Goal: Task Accomplishment & Management: Use online tool/utility

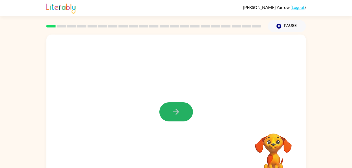
click at [173, 110] on icon "button" at bounding box center [175, 111] width 9 height 9
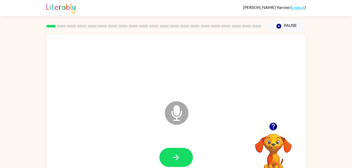
click at [179, 117] on icon "Microphone The Microphone is here when it is your turn to talk" at bounding box center [203, 119] width 79 height 39
click at [179, 156] on icon "button" at bounding box center [175, 157] width 9 height 9
drag, startPoint x: 171, startPoint y: 117, endPoint x: 173, endPoint y: 115, distance: 3.2
click at [173, 115] on icon "Microphone The Microphone is here when it is your turn to talk" at bounding box center [203, 119] width 79 height 39
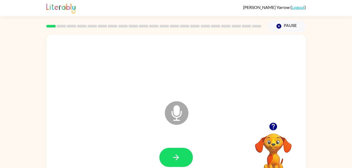
click at [173, 115] on icon "Microphone The Microphone is here when it is your turn to talk" at bounding box center [203, 119] width 79 height 39
click at [191, 114] on icon "Microphone The Microphone is here when it is your turn to talk" at bounding box center [203, 119] width 79 height 39
click at [187, 114] on icon at bounding box center [177, 113] width 24 height 24
click at [272, 126] on icon "button" at bounding box center [274, 127] width 8 height 8
click at [181, 153] on button "button" at bounding box center [176, 157] width 34 height 19
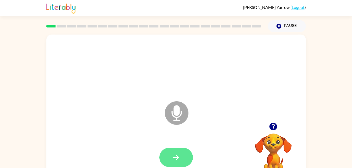
click at [183, 164] on button "button" at bounding box center [176, 157] width 34 height 19
click at [169, 118] on icon at bounding box center [177, 113] width 24 height 24
click at [174, 156] on icon "button" at bounding box center [175, 157] width 9 height 9
click at [172, 154] on icon "button" at bounding box center [175, 157] width 9 height 9
click at [178, 152] on button "button" at bounding box center [176, 157] width 34 height 19
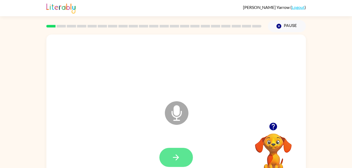
click at [178, 150] on button "button" at bounding box center [176, 157] width 34 height 19
click at [175, 159] on icon "button" at bounding box center [175, 157] width 9 height 9
click at [179, 157] on icon "button" at bounding box center [175, 157] width 9 height 9
click at [175, 149] on button "button" at bounding box center [176, 157] width 34 height 19
click at [173, 154] on icon "button" at bounding box center [175, 157] width 9 height 9
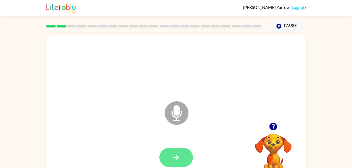
click at [175, 154] on icon "button" at bounding box center [175, 157] width 9 height 9
click at [174, 157] on icon "button" at bounding box center [176, 158] width 6 height 6
click at [172, 162] on icon "button" at bounding box center [175, 157] width 9 height 9
click at [187, 158] on button "button" at bounding box center [176, 157] width 34 height 19
click at [170, 156] on button "button" at bounding box center [176, 157] width 34 height 19
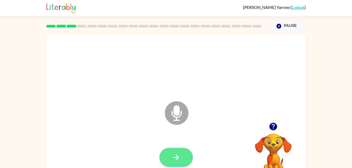
click at [170, 157] on button "button" at bounding box center [176, 157] width 34 height 19
click at [174, 158] on icon "button" at bounding box center [175, 157] width 9 height 9
click at [175, 161] on icon "button" at bounding box center [175, 157] width 9 height 9
click at [177, 165] on button "button" at bounding box center [176, 157] width 34 height 19
click at [175, 159] on icon "button" at bounding box center [175, 157] width 9 height 9
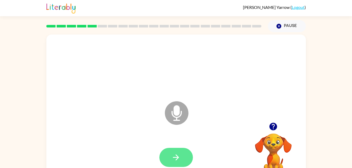
click at [175, 157] on icon "button" at bounding box center [175, 157] width 9 height 9
click at [182, 159] on button "button" at bounding box center [176, 157] width 34 height 19
click at [179, 153] on icon "button" at bounding box center [175, 157] width 9 height 9
click at [185, 152] on button "button" at bounding box center [176, 157] width 34 height 19
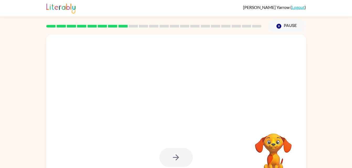
click at [182, 154] on div at bounding box center [176, 157] width 34 height 19
click at [197, 165] on div at bounding box center [176, 157] width 249 height 43
click at [181, 159] on div at bounding box center [176, 157] width 34 height 19
click at [173, 154] on div at bounding box center [176, 157] width 34 height 19
click at [173, 155] on div at bounding box center [176, 157] width 34 height 19
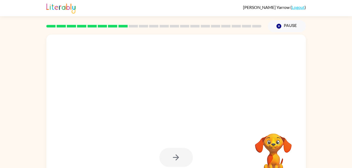
scroll to position [16, 0]
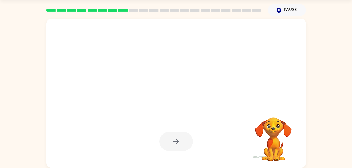
click at [268, 129] on video "Your browser must support playing .mp4 files to use Literably. Please try using…" at bounding box center [273, 136] width 52 height 52
click at [268, 136] on video "Your browser must support playing .mp4 files to use Literably. Please try using…" at bounding box center [273, 136] width 52 height 52
click at [267, 144] on video "Your browser must support playing .mp4 files to use Literably. Please try using…" at bounding box center [273, 136] width 52 height 52
click at [265, 142] on video "Your browser must support playing .mp4 files to use Literably. Please try using…" at bounding box center [273, 136] width 52 height 52
click at [264, 135] on video "Your browser must support playing .mp4 files to use Literably. Please try using…" at bounding box center [273, 136] width 52 height 52
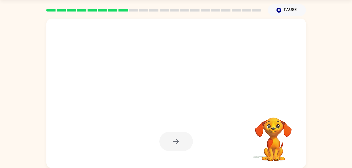
click at [274, 135] on video "Your browser must support playing .mp4 files to use Literably. Please try using…" at bounding box center [273, 136] width 52 height 52
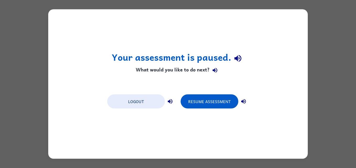
click at [213, 126] on div "Your assessment is paused. What would you like to do next? Logout Resume Assess…" at bounding box center [178, 84] width 260 height 150
click at [215, 108] on button "Resume Assessment" at bounding box center [210, 102] width 58 height 14
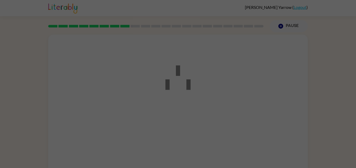
click at [220, 96] on div at bounding box center [178, 84] width 356 height 168
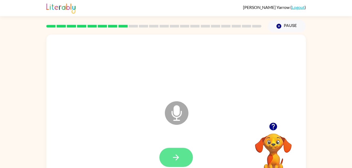
click at [170, 158] on button "button" at bounding box center [176, 157] width 34 height 19
click at [173, 151] on button "button" at bounding box center [176, 157] width 34 height 19
click at [175, 153] on icon "button" at bounding box center [175, 157] width 9 height 9
click at [268, 147] on video "Your browser must support playing .mp4 files to use Literably. Please try using…" at bounding box center [273, 152] width 52 height 52
click at [276, 151] on video "Your browser must support playing .mp4 files to use Literably. Please try using…" at bounding box center [273, 152] width 52 height 52
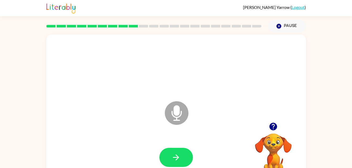
click at [275, 126] on icon "button" at bounding box center [274, 127] width 8 height 8
click at [175, 155] on icon "button" at bounding box center [175, 157] width 9 height 9
click at [176, 166] on button "button" at bounding box center [176, 157] width 34 height 19
click at [177, 153] on icon "button" at bounding box center [175, 157] width 9 height 9
click at [173, 157] on icon "button" at bounding box center [175, 157] width 9 height 9
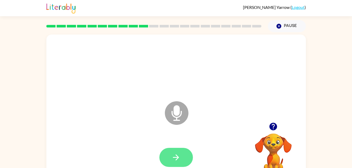
click at [180, 163] on button "button" at bounding box center [176, 157] width 34 height 19
click at [171, 160] on button "button" at bounding box center [176, 157] width 34 height 19
click at [265, 145] on video "Your browser must support playing .mp4 files to use Literably. Please try using…" at bounding box center [273, 152] width 52 height 52
click at [177, 162] on icon "button" at bounding box center [175, 157] width 9 height 9
click at [176, 167] on button "button" at bounding box center [176, 157] width 34 height 19
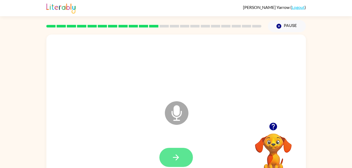
click at [160, 160] on button "button" at bounding box center [176, 157] width 34 height 19
click at [174, 149] on button "button" at bounding box center [176, 157] width 34 height 19
click at [174, 158] on icon "button" at bounding box center [176, 158] width 6 height 6
click at [180, 156] on icon "button" at bounding box center [175, 157] width 9 height 9
click at [176, 152] on button "button" at bounding box center [176, 157] width 34 height 19
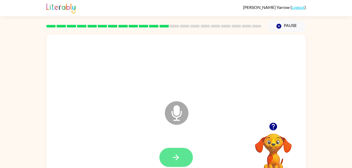
click at [173, 155] on icon "button" at bounding box center [175, 157] width 9 height 9
click at [165, 158] on button "button" at bounding box center [176, 157] width 34 height 19
click at [187, 155] on button "button" at bounding box center [176, 157] width 34 height 19
click at [172, 162] on button "button" at bounding box center [176, 157] width 34 height 19
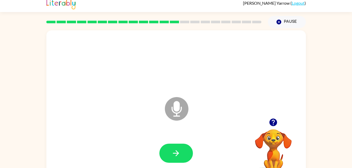
scroll to position [3, 0]
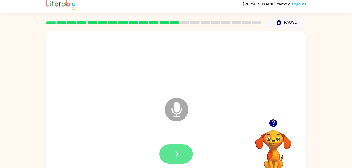
click at [168, 150] on button "button" at bounding box center [176, 154] width 34 height 19
click at [176, 159] on button "button" at bounding box center [176, 154] width 34 height 19
click at [280, 135] on video "Your browser must support playing .mp4 files to use Literably. Please try using…" at bounding box center [273, 148] width 52 height 52
click at [271, 127] on icon "button" at bounding box center [273, 123] width 9 height 9
click at [268, 134] on video "Your browser must support playing .mp4 files to use Literably. Please try using…" at bounding box center [273, 148] width 52 height 52
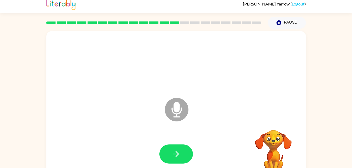
scroll to position [0, 0]
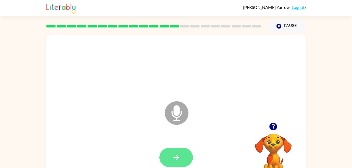
click at [185, 161] on button "button" at bounding box center [176, 157] width 34 height 19
click at [351, 166] on div "Microphone The Microphone is here when it is your turn to talk Your browser mus…" at bounding box center [176, 108] width 352 height 152
click at [180, 155] on icon "button" at bounding box center [175, 157] width 9 height 9
click at [166, 162] on button "button" at bounding box center [176, 157] width 34 height 19
click at [265, 134] on video "Your browser must support playing .mp4 files to use Literably. Please try using…" at bounding box center [273, 152] width 52 height 52
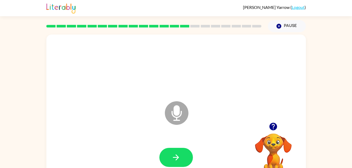
click at [280, 144] on video "Your browser must support playing .mp4 files to use Literably. Please try using…" at bounding box center [273, 152] width 52 height 52
click at [274, 144] on video "Your browser must support playing .mp4 files to use Literably. Please try using…" at bounding box center [273, 152] width 52 height 52
click at [274, 140] on video "Your browser must support playing .mp4 files to use Literably. Please try using…" at bounding box center [273, 152] width 52 height 52
click at [279, 124] on button "button" at bounding box center [273, 126] width 13 height 13
click at [275, 129] on video "Your browser must support playing .mp4 files to use Literably. Please try using…" at bounding box center [273, 152] width 52 height 52
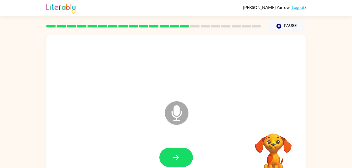
click at [273, 127] on video "Your browser must support playing .mp4 files to use Literably. Please try using…" at bounding box center [273, 152] width 52 height 52
click at [177, 114] on icon "Microphone The Microphone is here when it is your turn to talk" at bounding box center [203, 119] width 79 height 39
click at [183, 121] on icon at bounding box center [177, 113] width 24 height 24
click at [184, 114] on icon at bounding box center [177, 113] width 24 height 24
click at [183, 159] on button "button" at bounding box center [176, 157] width 34 height 19
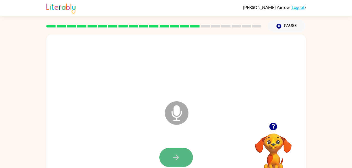
drag, startPoint x: 185, startPoint y: 155, endPoint x: 173, endPoint y: 162, distance: 13.7
click at [173, 162] on icon "button" at bounding box center [175, 157] width 9 height 9
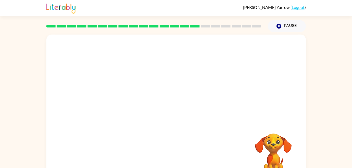
click at [145, 163] on div at bounding box center [176, 157] width 249 height 43
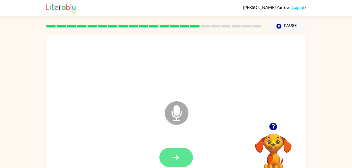
click at [179, 151] on button "button" at bounding box center [176, 157] width 34 height 19
click at [173, 149] on button "button" at bounding box center [176, 157] width 34 height 19
click at [182, 155] on button "button" at bounding box center [176, 157] width 34 height 19
click at [171, 157] on button "button" at bounding box center [176, 157] width 34 height 19
click at [170, 158] on button "button" at bounding box center [176, 157] width 34 height 19
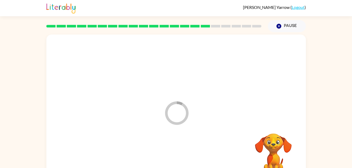
click at [170, 158] on div at bounding box center [176, 157] width 249 height 43
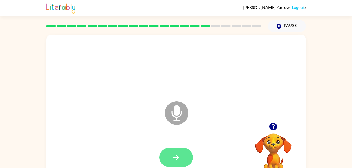
click at [186, 155] on button "button" at bounding box center [176, 157] width 34 height 19
click at [183, 151] on button "button" at bounding box center [176, 157] width 34 height 19
click at [175, 158] on icon "button" at bounding box center [176, 158] width 6 height 6
click at [171, 156] on button "button" at bounding box center [176, 157] width 34 height 19
click at [175, 157] on icon "button" at bounding box center [175, 157] width 9 height 9
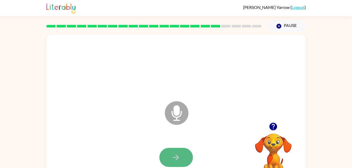
click at [173, 162] on icon "button" at bounding box center [175, 157] width 9 height 9
click at [280, 132] on div at bounding box center [273, 126] width 52 height 13
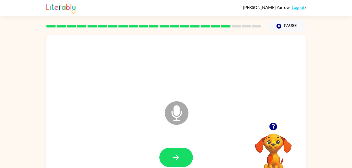
click at [271, 143] on video "Your browser must support playing .mp4 files to use Literably. Please try using…" at bounding box center [273, 152] width 52 height 52
click at [271, 122] on button "button" at bounding box center [273, 126] width 13 height 13
click at [174, 160] on icon "button" at bounding box center [175, 157] width 9 height 9
click at [175, 164] on button "button" at bounding box center [176, 157] width 34 height 19
click at [262, 131] on div at bounding box center [273, 126] width 52 height 13
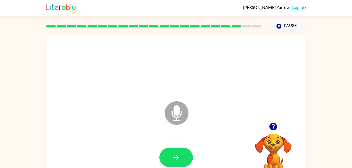
click at [268, 139] on video "Your browser must support playing .mp4 files to use Literably. Please try using…" at bounding box center [273, 152] width 52 height 52
click at [277, 127] on icon "button" at bounding box center [274, 127] width 8 height 8
click at [169, 156] on button "button" at bounding box center [176, 157] width 34 height 19
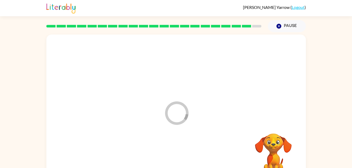
click at [169, 156] on div at bounding box center [176, 157] width 249 height 43
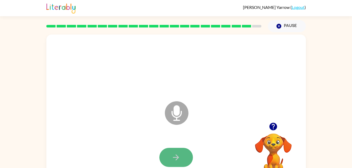
click at [176, 150] on button "button" at bounding box center [176, 157] width 34 height 19
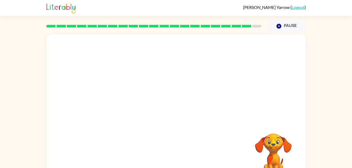
click at [251, 69] on div at bounding box center [176, 66] width 249 height 43
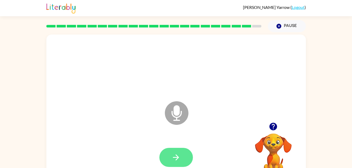
click at [170, 161] on button "button" at bounding box center [176, 157] width 34 height 19
click at [167, 159] on button "button" at bounding box center [176, 157] width 34 height 19
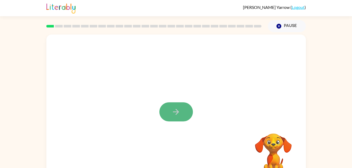
click at [172, 110] on icon "button" at bounding box center [175, 111] width 9 height 9
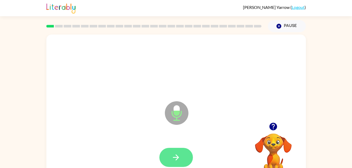
click at [170, 149] on button "button" at bounding box center [176, 157] width 34 height 19
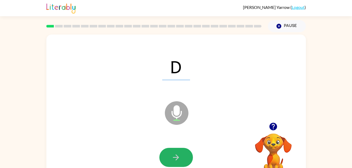
click at [167, 150] on button "button" at bounding box center [176, 157] width 34 height 19
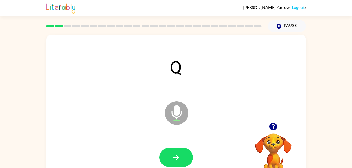
click at [167, 150] on button "button" at bounding box center [176, 157] width 34 height 19
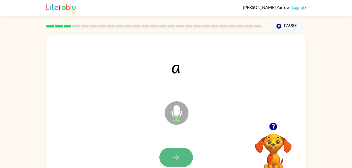
click at [169, 150] on button "button" at bounding box center [176, 157] width 34 height 19
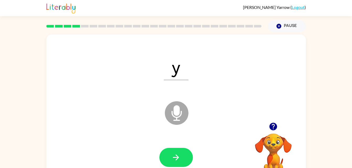
click at [169, 150] on button "button" at bounding box center [176, 157] width 34 height 19
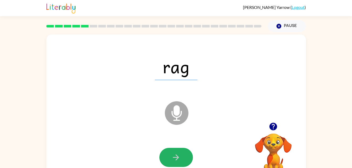
click at [169, 150] on button "button" at bounding box center [176, 157] width 34 height 19
click at [178, 157] on icon "button" at bounding box center [175, 157] width 9 height 9
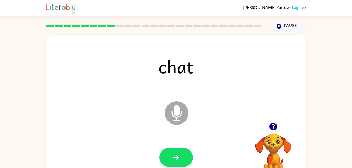
click at [173, 147] on div at bounding box center [176, 157] width 249 height 43
click at [183, 149] on button "button" at bounding box center [176, 157] width 34 height 19
drag, startPoint x: 177, startPoint y: 146, endPoint x: 171, endPoint y: 182, distance: 36.8
click at [171, 168] on html "Felicity Yarrow ( Logout ) Pause Pause curl Microphone The Microphone is here w…" at bounding box center [176, 92] width 352 height 184
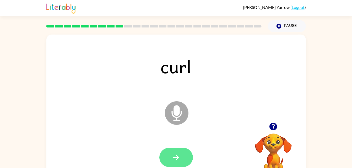
click at [172, 161] on icon "button" at bounding box center [175, 157] width 9 height 9
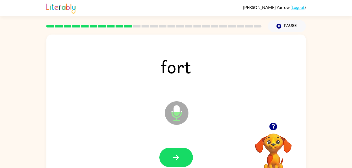
click at [172, 161] on icon "button" at bounding box center [175, 157] width 9 height 9
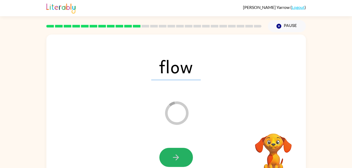
click at [172, 161] on icon "button" at bounding box center [175, 157] width 9 height 9
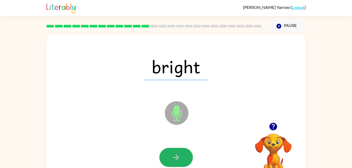
click at [172, 161] on icon "button" at bounding box center [175, 157] width 9 height 9
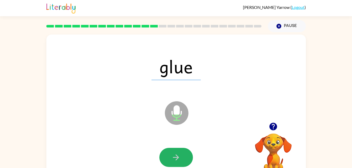
click at [172, 161] on icon "button" at bounding box center [175, 157] width 9 height 9
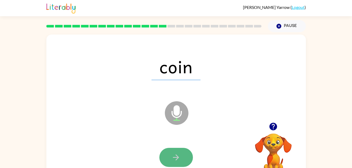
drag, startPoint x: 172, startPoint y: 161, endPoint x: 163, endPoint y: 159, distance: 9.4
click at [163, 159] on button "button" at bounding box center [176, 157] width 34 height 19
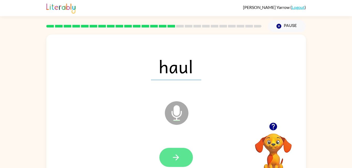
click at [177, 158] on icon "button" at bounding box center [176, 158] width 6 height 6
click at [175, 164] on button "button" at bounding box center [176, 157] width 34 height 19
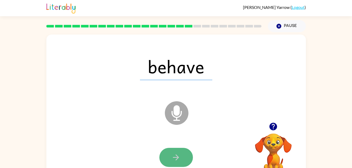
click at [176, 164] on button "button" at bounding box center [176, 157] width 34 height 19
click at [174, 153] on icon "button" at bounding box center [175, 157] width 9 height 9
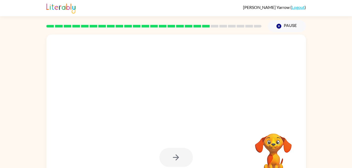
click at [174, 153] on div at bounding box center [176, 157] width 34 height 19
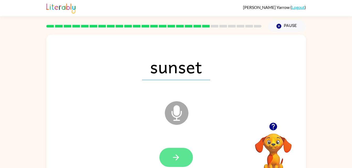
click at [173, 155] on icon "button" at bounding box center [175, 157] width 9 height 9
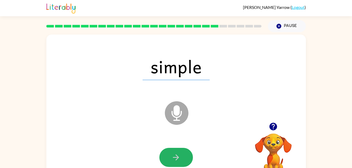
click at [173, 155] on icon "button" at bounding box center [175, 157] width 9 height 9
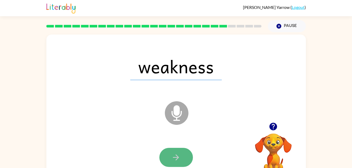
click at [173, 155] on icon "button" at bounding box center [175, 157] width 9 height 9
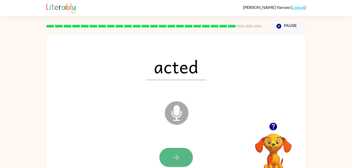
drag, startPoint x: 173, startPoint y: 155, endPoint x: 169, endPoint y: 157, distance: 4.1
click at [169, 157] on button "button" at bounding box center [176, 157] width 34 height 19
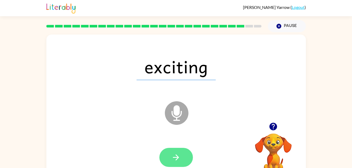
click at [168, 158] on button "button" at bounding box center [176, 157] width 34 height 19
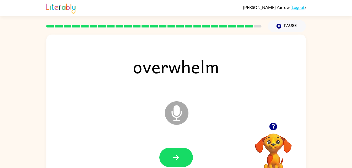
click at [167, 157] on button "button" at bounding box center [176, 157] width 34 height 19
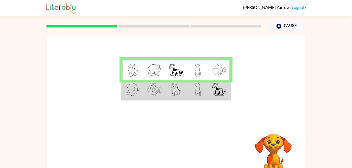
click at [214, 91] on img at bounding box center [219, 89] width 14 height 13
click at [213, 94] on img at bounding box center [219, 89] width 14 height 13
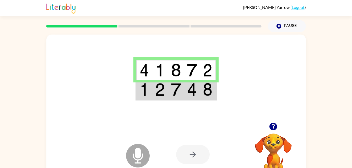
click at [199, 154] on div at bounding box center [193, 154] width 34 height 19
click at [178, 86] on img at bounding box center [176, 89] width 10 height 13
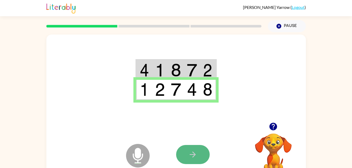
click at [187, 146] on button "button" at bounding box center [193, 154] width 34 height 19
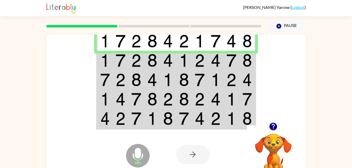
click at [148, 88] on td at bounding box center [152, 79] width 16 height 19
click at [185, 150] on div at bounding box center [193, 154] width 34 height 19
click at [177, 52] on td at bounding box center [184, 60] width 16 height 19
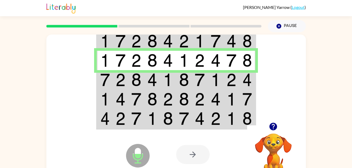
click at [172, 76] on img at bounding box center [168, 79] width 10 height 13
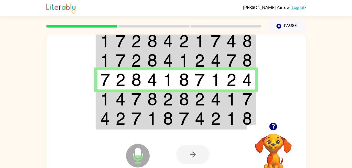
click at [172, 98] on img at bounding box center [168, 99] width 10 height 13
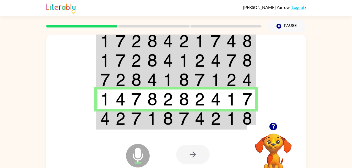
click at [163, 117] on img at bounding box center [168, 118] width 10 height 13
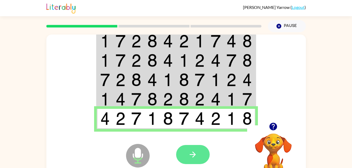
click at [187, 150] on button "button" at bounding box center [193, 154] width 34 height 19
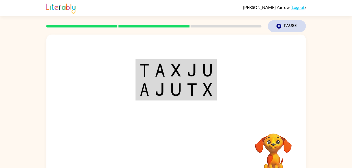
click at [277, 24] on icon "Pause" at bounding box center [279, 26] width 6 height 6
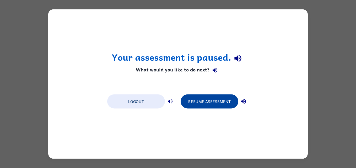
click at [225, 99] on button "Resume Assessment" at bounding box center [210, 102] width 58 height 14
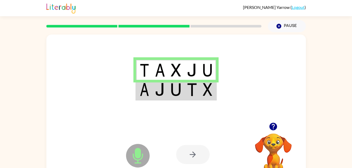
click at [180, 82] on td at bounding box center [176, 90] width 16 height 20
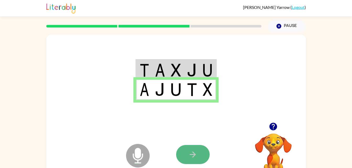
click at [185, 153] on button "button" at bounding box center [193, 154] width 34 height 19
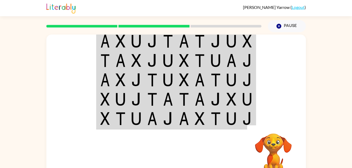
click at [176, 144] on div at bounding box center [214, 154] width 77 height 59
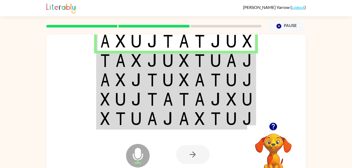
click at [159, 58] on td at bounding box center [152, 60] width 16 height 19
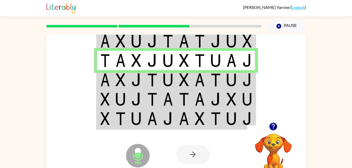
click at [121, 78] on img at bounding box center [121, 79] width 10 height 13
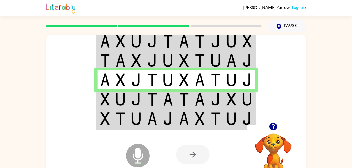
click at [127, 89] on td at bounding box center [121, 79] width 16 height 19
click at [126, 95] on td at bounding box center [121, 99] width 16 height 19
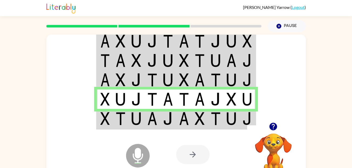
click at [130, 115] on td at bounding box center [136, 119] width 16 height 20
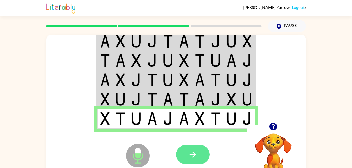
click at [196, 151] on icon "button" at bounding box center [192, 154] width 9 height 9
